Goal: Information Seeking & Learning: Understand process/instructions

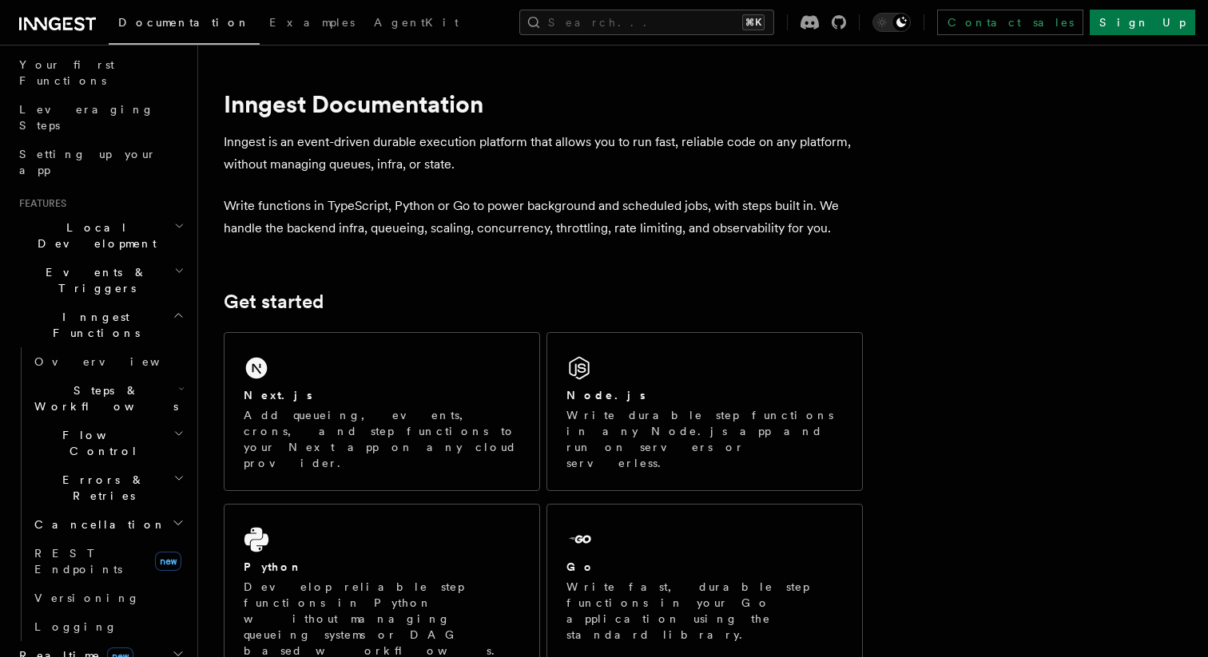
scroll to position [235, 0]
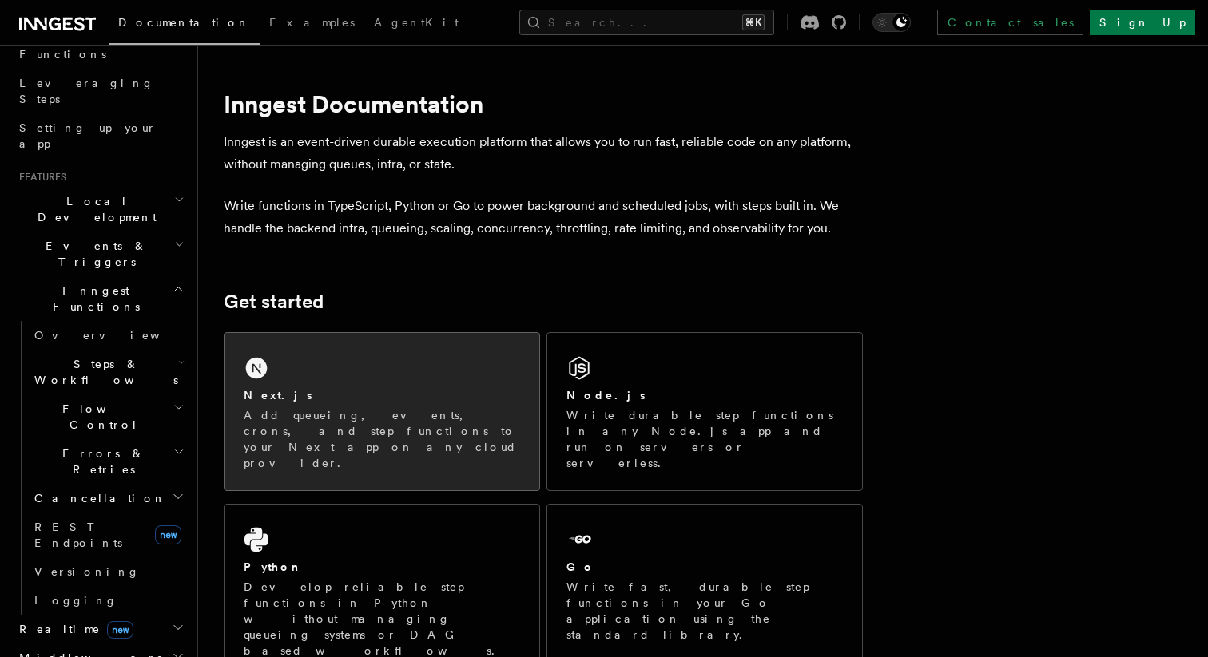
click at [358, 375] on div "Next.js Add queueing, events, crons, and step functions to your Next app on any…" at bounding box center [381, 411] width 315 height 157
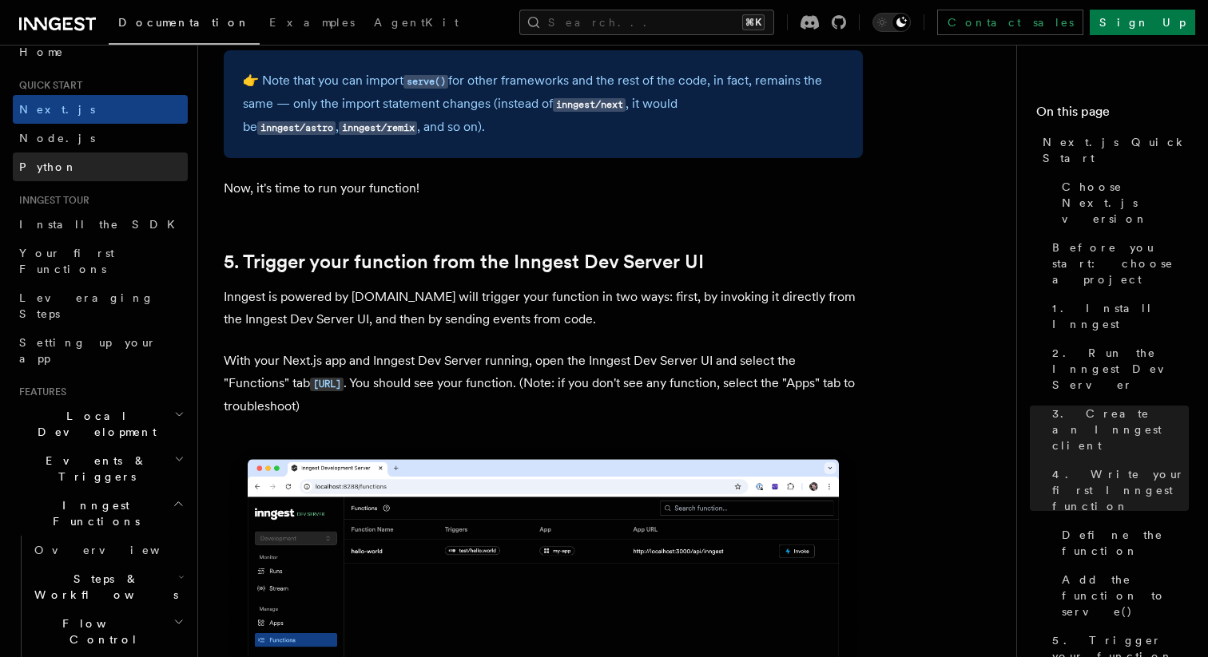
scroll to position [30, 0]
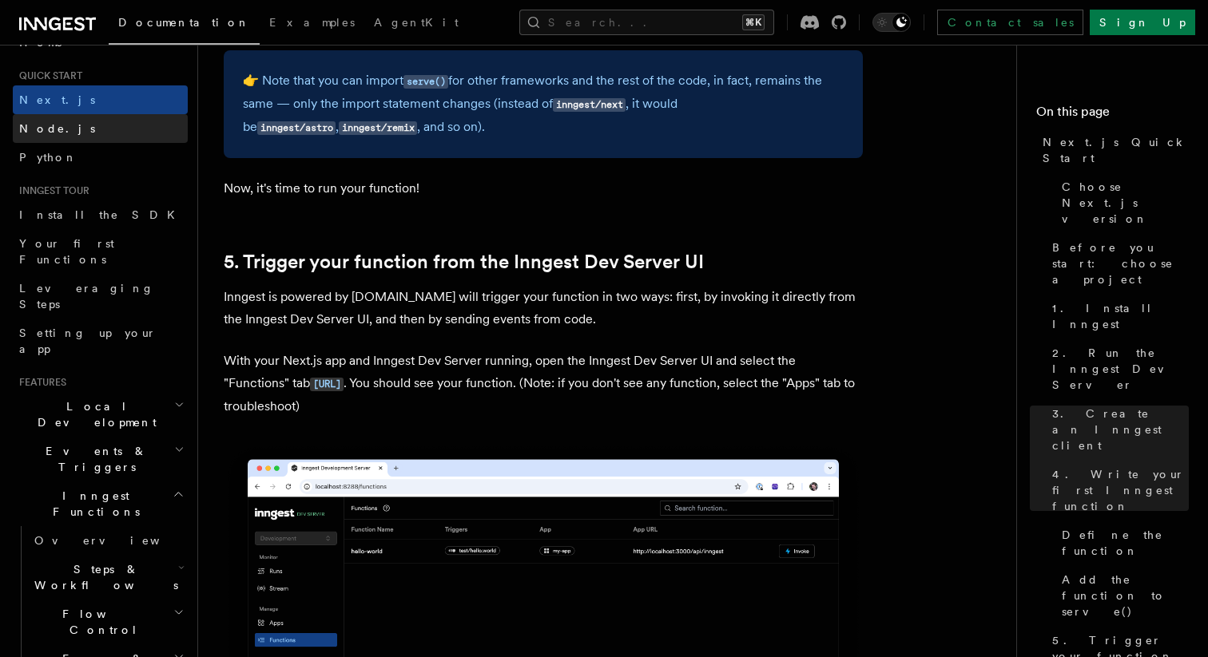
click at [117, 138] on link "Node.js" at bounding box center [100, 128] width 175 height 29
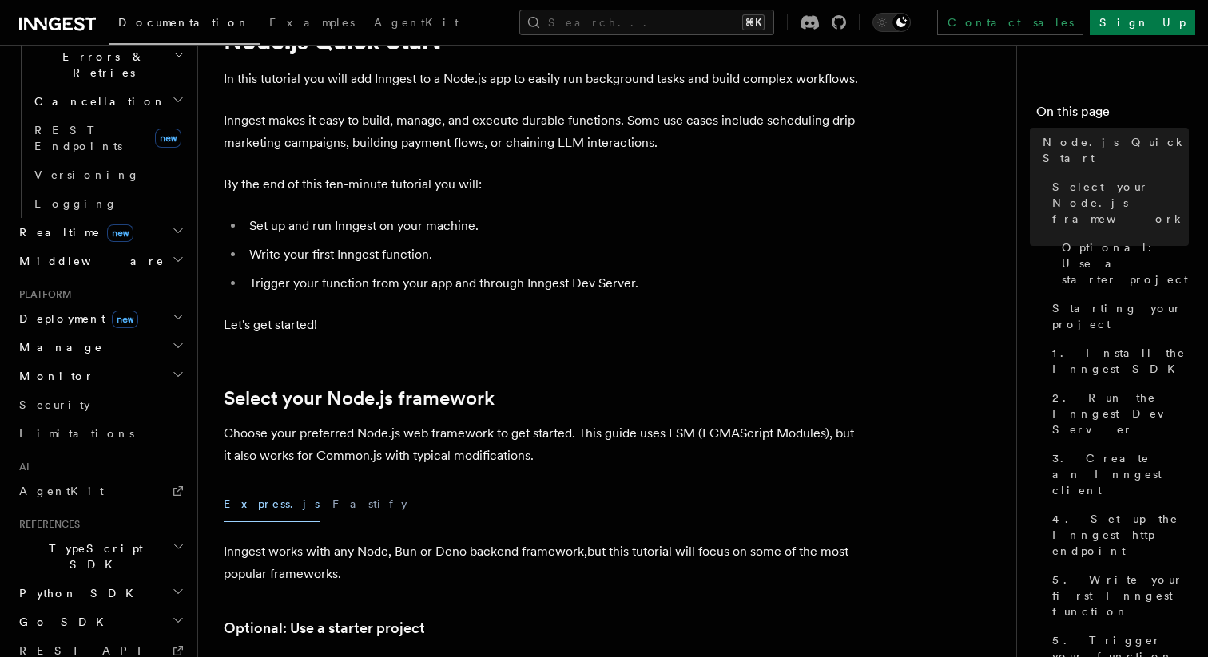
scroll to position [653, 0]
